Goal: Task Accomplishment & Management: Manage account settings

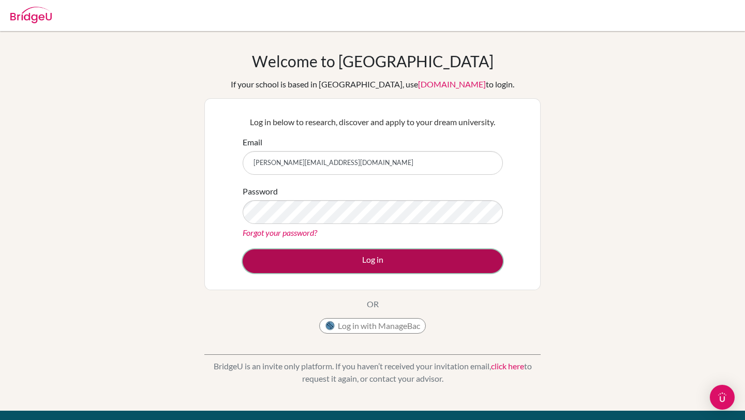
click at [335, 260] on button "Log in" at bounding box center [373, 261] width 260 height 24
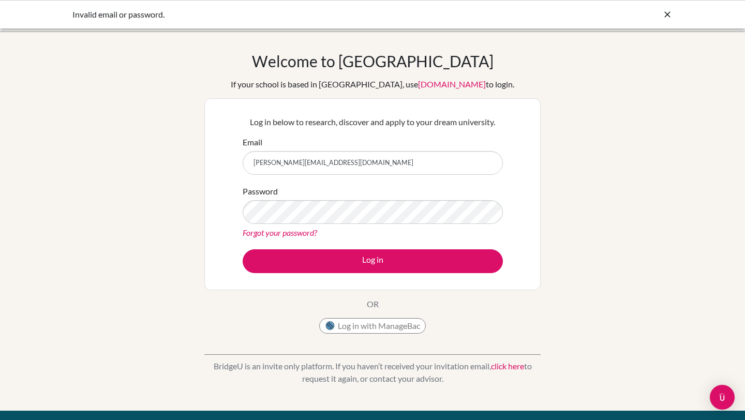
click at [227, 218] on div "Log in below to research, discover and apply to your dream university. Email c.…" at bounding box center [372, 194] width 336 height 192
click at [277, 235] on link "Forgot your password?" at bounding box center [280, 233] width 74 height 10
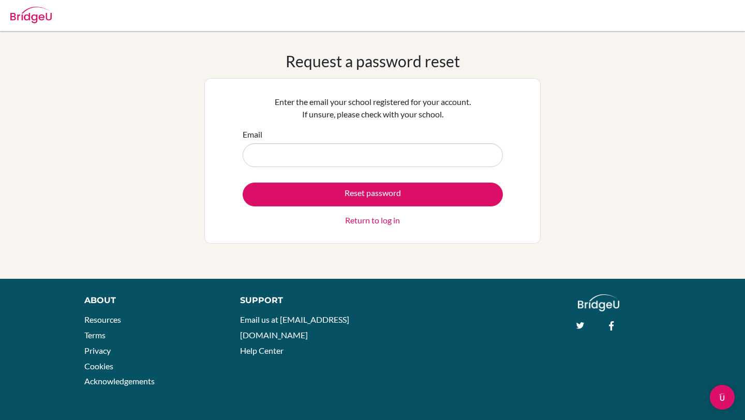
click at [356, 157] on input "Email" at bounding box center [373, 155] width 260 height 24
type input "cborkhuis@icloud.com"
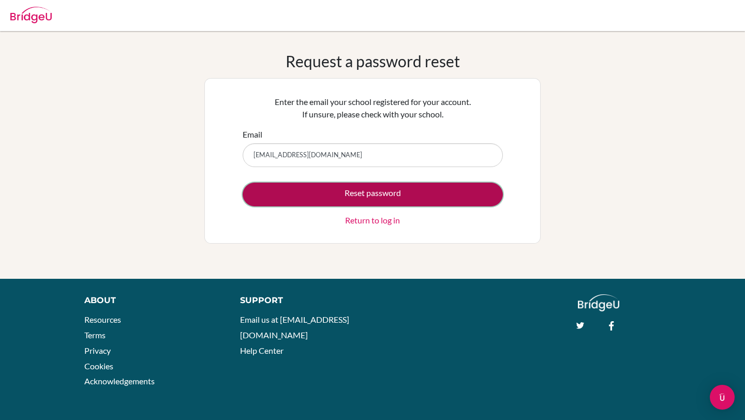
click at [353, 187] on button "Reset password" at bounding box center [373, 195] width 260 height 24
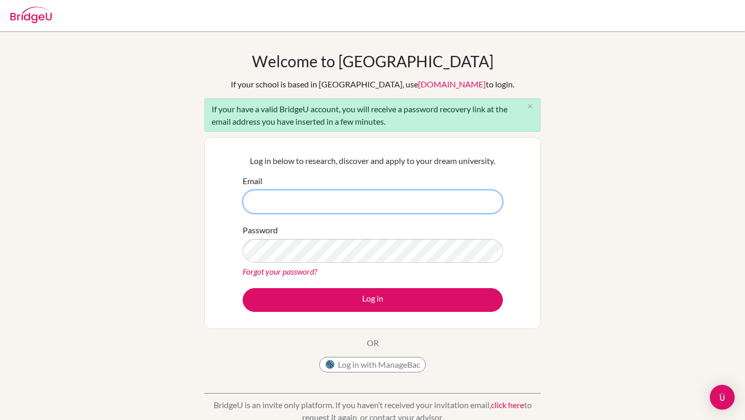
click at [338, 193] on input "Email" at bounding box center [373, 202] width 260 height 24
type input "[EMAIL_ADDRESS][DOMAIN_NAME]"
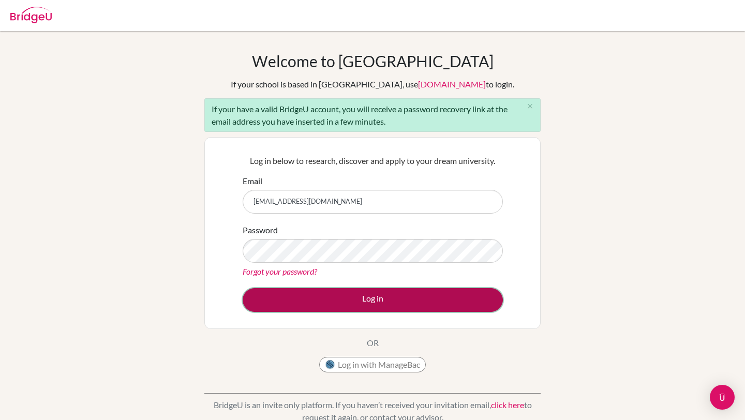
click at [341, 299] on button "Log in" at bounding box center [373, 300] width 260 height 24
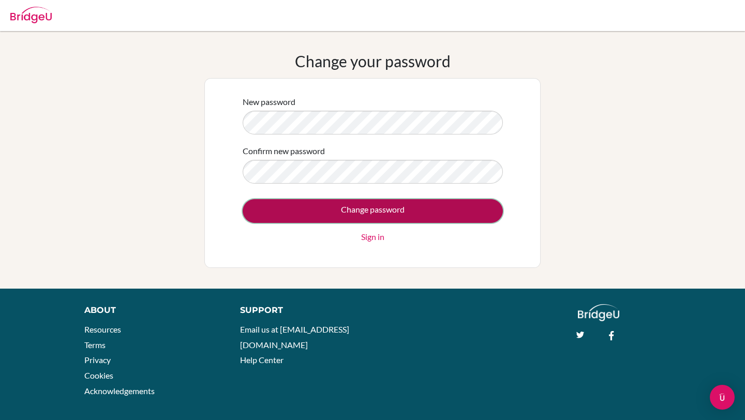
click at [381, 211] on input "Change password" at bounding box center [373, 211] width 260 height 24
